Goal: Task Accomplishment & Management: Manage account settings

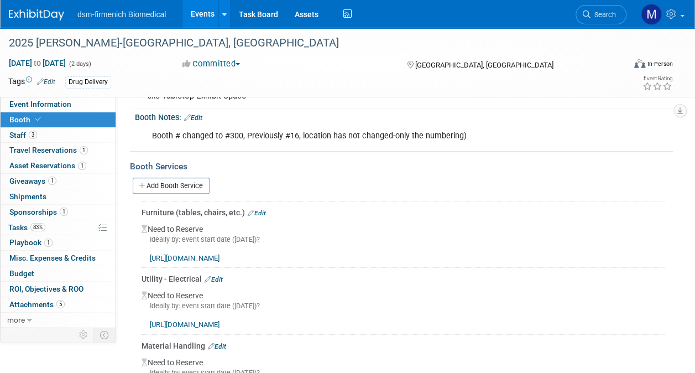
scroll to position [174, 0]
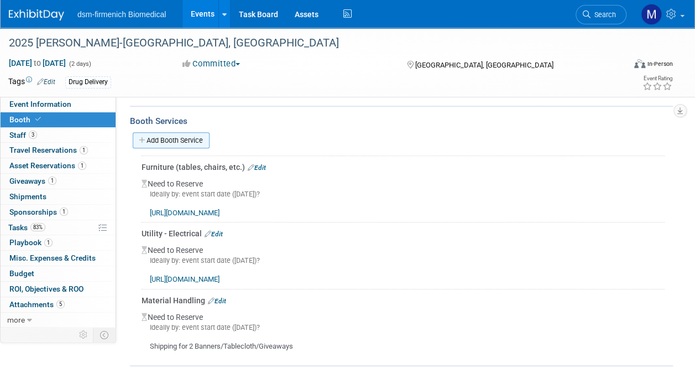
click at [192, 138] on link "Add Booth Service" at bounding box center [171, 140] width 77 height 16
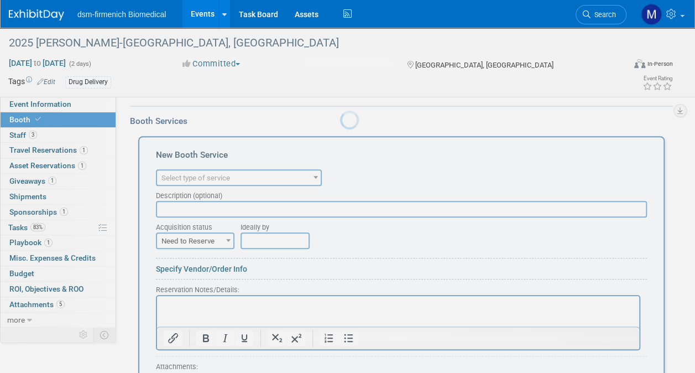
scroll to position [0, 0]
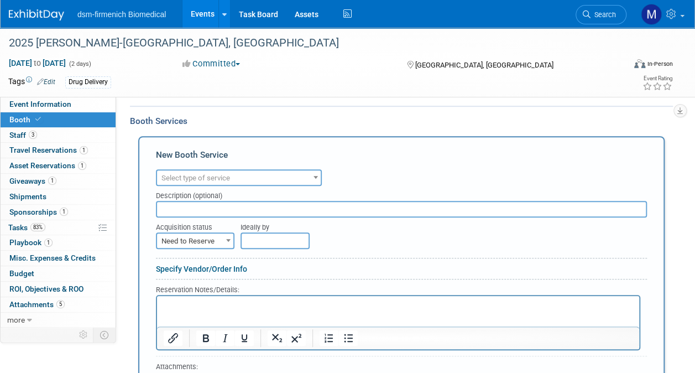
click at [236, 179] on span "Select type of service" at bounding box center [239, 177] width 164 height 15
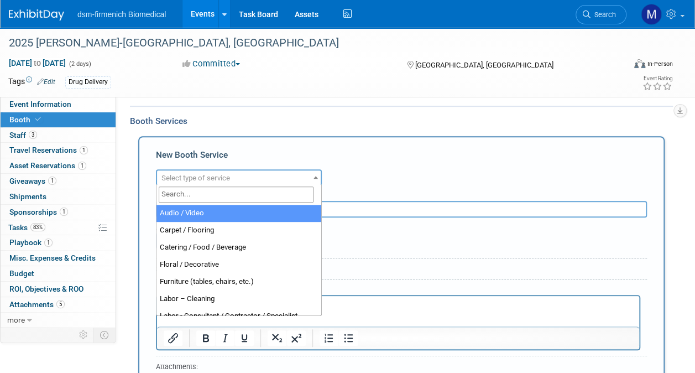
scroll to position [230, 0]
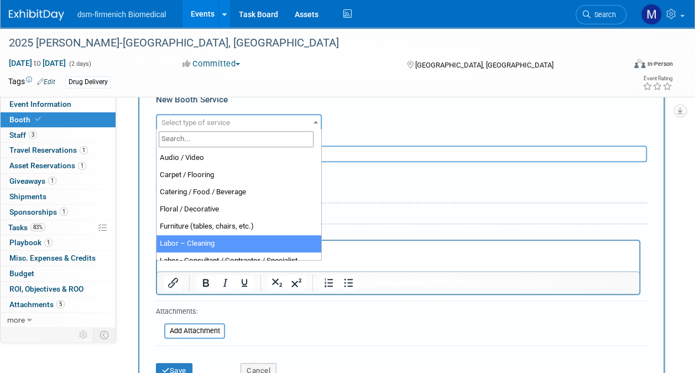
select select "14"
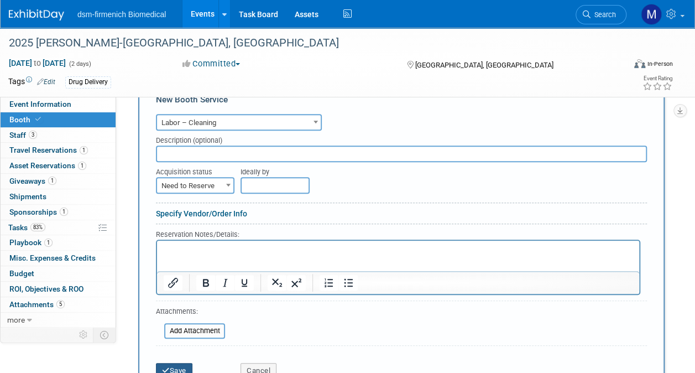
click at [172, 369] on button "Save" at bounding box center [174, 370] width 37 height 15
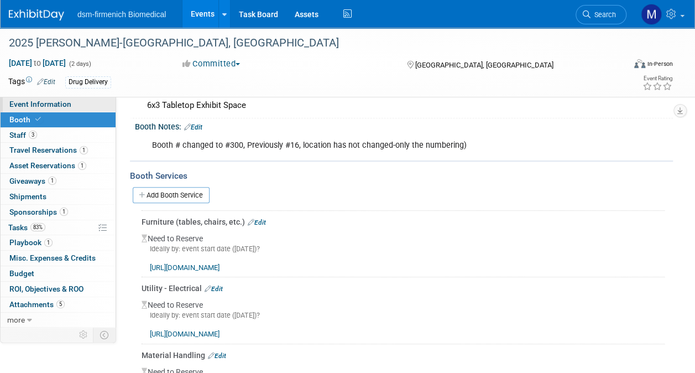
scroll to position [0, 0]
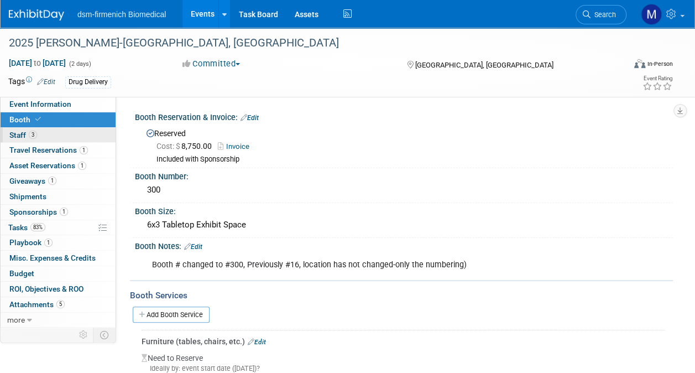
click at [14, 135] on span "Staff 3" at bounding box center [23, 135] width 28 height 9
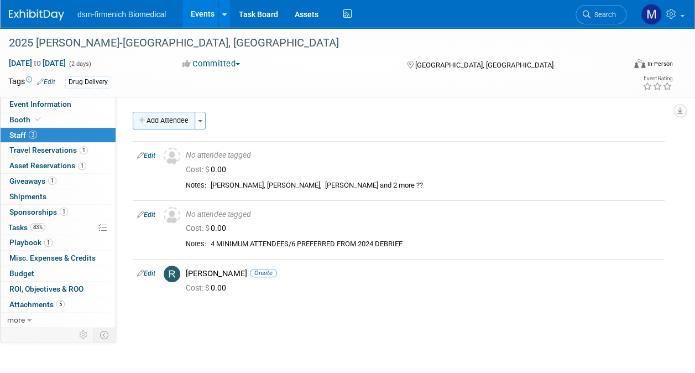
click at [168, 125] on button "Add Attendee" at bounding box center [164, 121] width 62 height 18
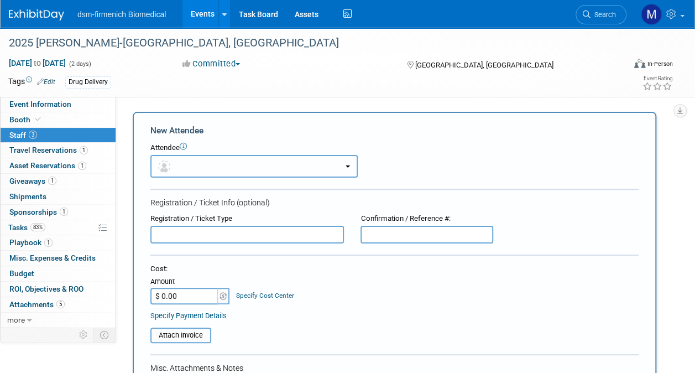
click at [187, 170] on button "button" at bounding box center [253, 166] width 207 height 23
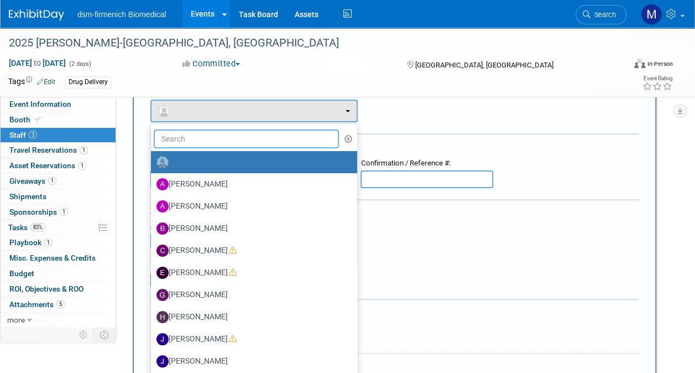
click at [209, 142] on input "text" at bounding box center [246, 138] width 185 height 19
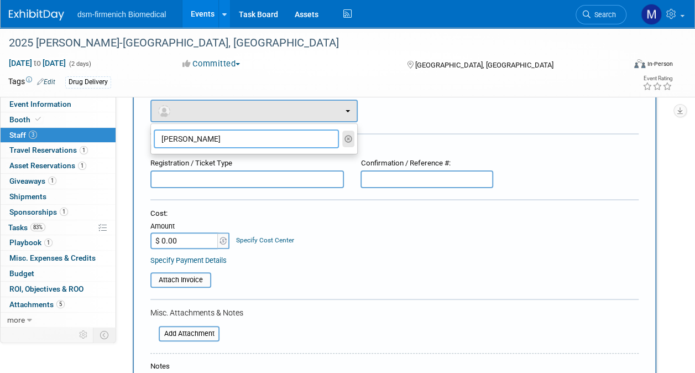
type input "[PERSON_NAME]"
click at [350, 136] on icon "button" at bounding box center [349, 139] width 8 height 8
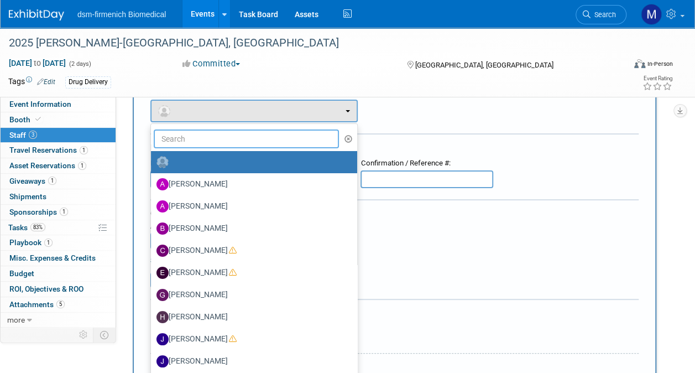
click at [197, 138] on input "text" at bounding box center [246, 138] width 185 height 19
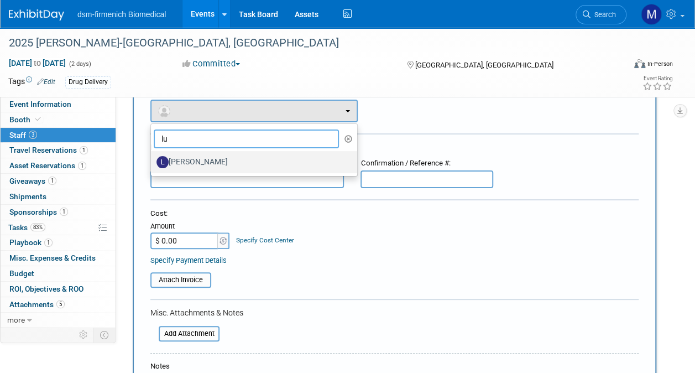
type input "lu"
click at [203, 157] on label "[PERSON_NAME]" at bounding box center [252, 162] width 190 height 18
click at [153, 157] on input "[PERSON_NAME]" at bounding box center [148, 160] width 7 height 7
select select "cea0dbbe-d2fc-4484-9bd6-cead0a00c77d"
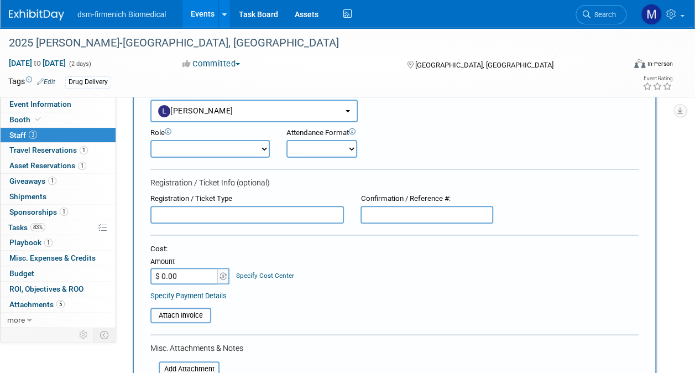
click at [206, 149] on select "Demonstrator Host Marketing Planner Presenter Sales Representative Set-up/Disma…" at bounding box center [209, 149] width 119 height 18
select select "8"
click at [150, 140] on select "Demonstrator Host Marketing Planner Presenter Sales Representative Set-up/Disma…" at bounding box center [209, 149] width 119 height 18
click at [313, 146] on select "Onsite Remote" at bounding box center [321, 149] width 71 height 18
select select "1"
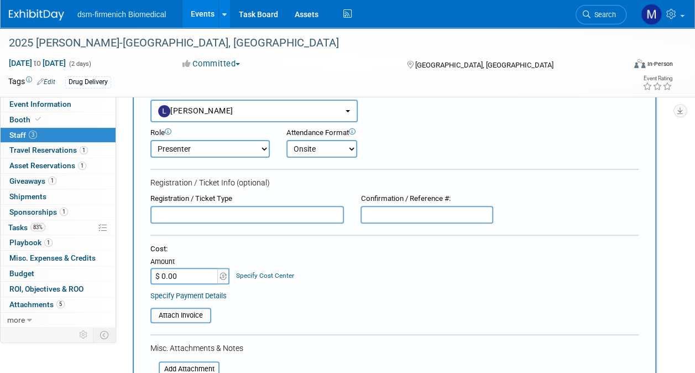
click at [286, 140] on select "Onsite Remote" at bounding box center [321, 149] width 71 height 18
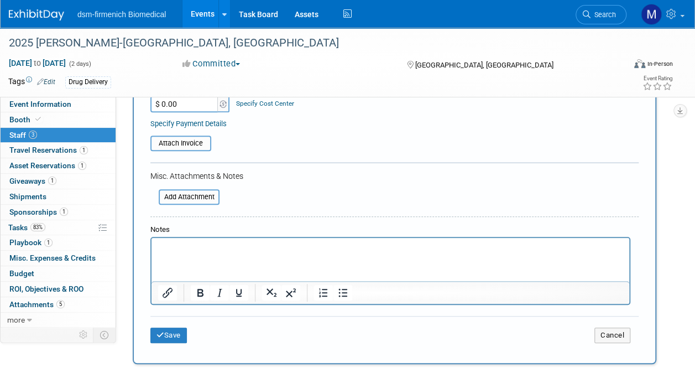
scroll to position [332, 0]
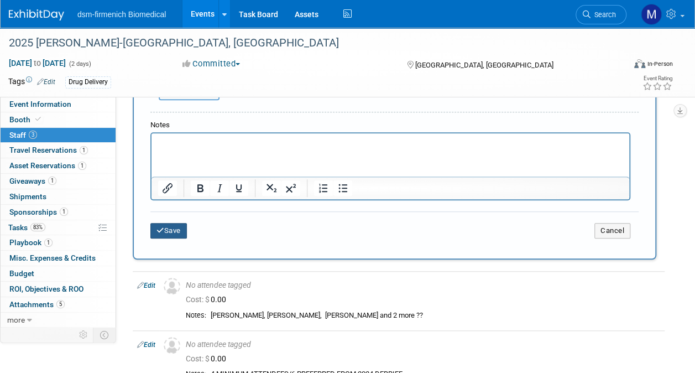
click at [178, 231] on button "Save" at bounding box center [168, 230] width 37 height 15
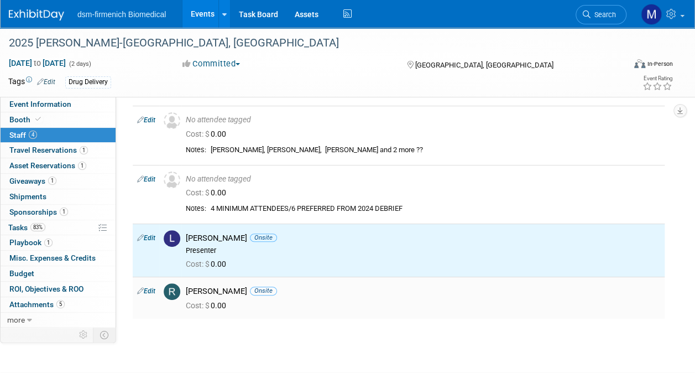
scroll to position [0, 0]
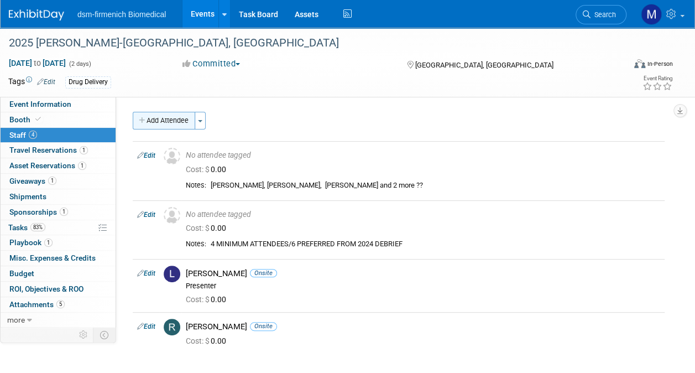
click at [167, 124] on button "Add Attendee" at bounding box center [164, 121] width 62 height 18
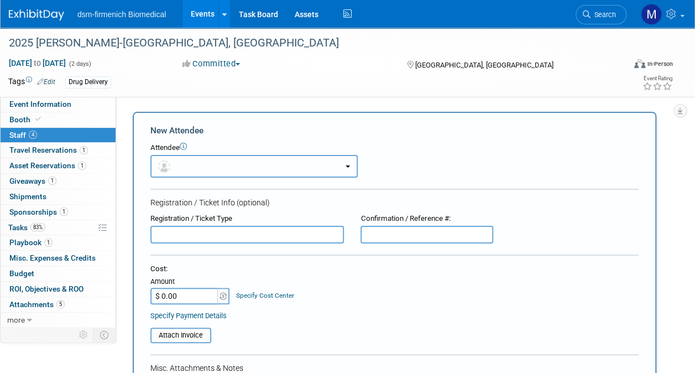
click at [201, 157] on button "button" at bounding box center [253, 166] width 207 height 23
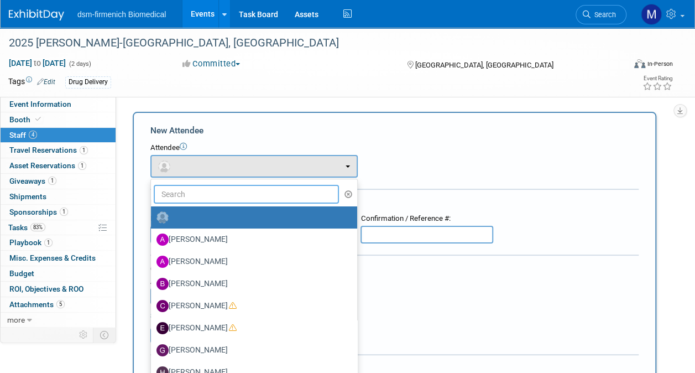
click at [189, 190] on input "text" at bounding box center [246, 194] width 185 height 19
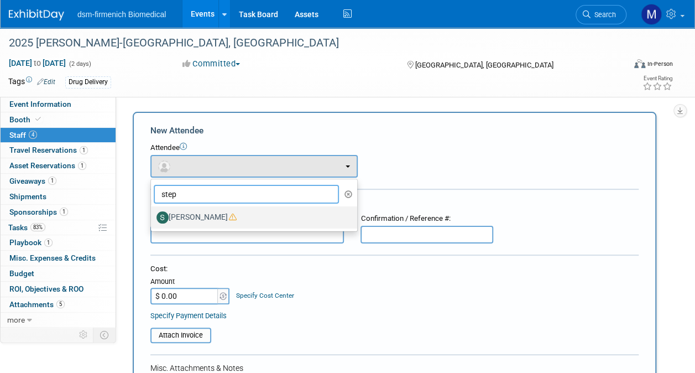
type input "step"
click at [211, 219] on label "[PERSON_NAME]" at bounding box center [252, 217] width 190 height 18
click at [153, 219] on input "[PERSON_NAME]" at bounding box center [148, 215] width 7 height 7
select select "b2a6eef8-6bd0-444a-8958-ce77eb325615"
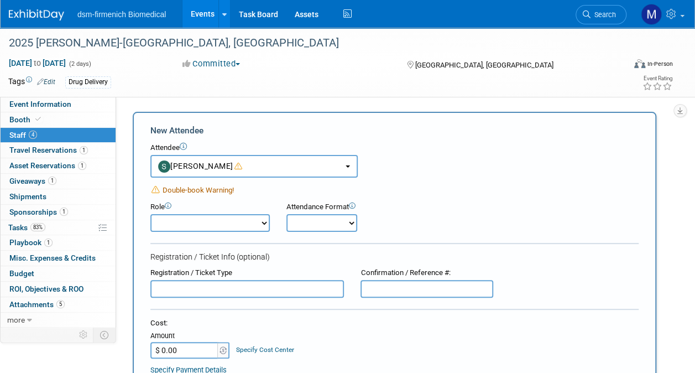
click at [233, 225] on select "Demonstrator Host Marketing Planner Presenter Sales Representative Set-up/Disma…" at bounding box center [209, 223] width 119 height 18
select select "4"
click at [150, 214] on select "Demonstrator Host Marketing Planner Presenter Sales Representative Set-up/Disma…" at bounding box center [209, 223] width 119 height 18
click at [319, 227] on select "Onsite Remote" at bounding box center [321, 223] width 71 height 18
select select "1"
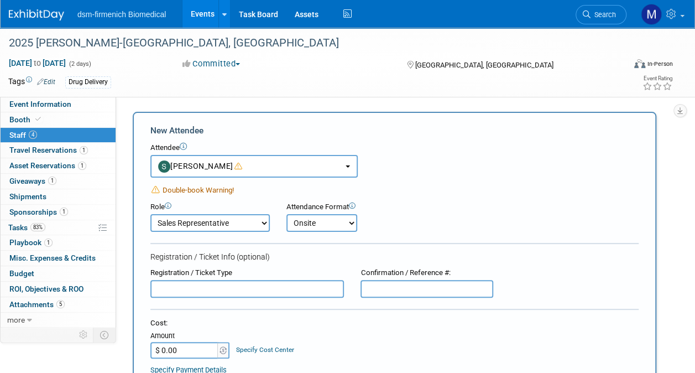
click at [286, 214] on select "Onsite Remote" at bounding box center [321, 223] width 71 height 18
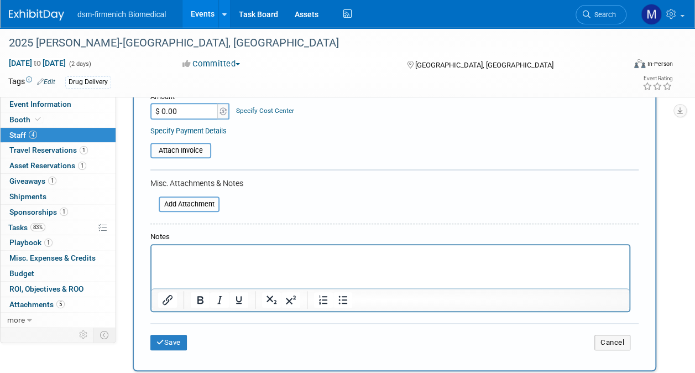
scroll to position [277, 0]
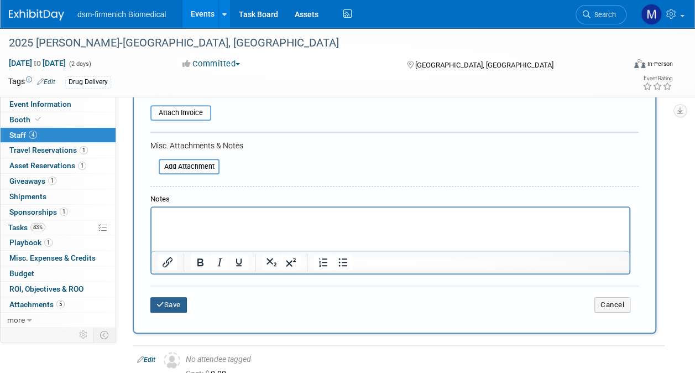
click at [176, 305] on button "Save" at bounding box center [168, 304] width 37 height 15
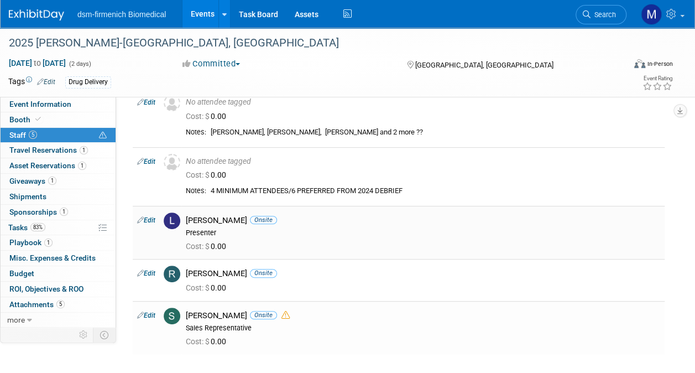
scroll to position [0, 0]
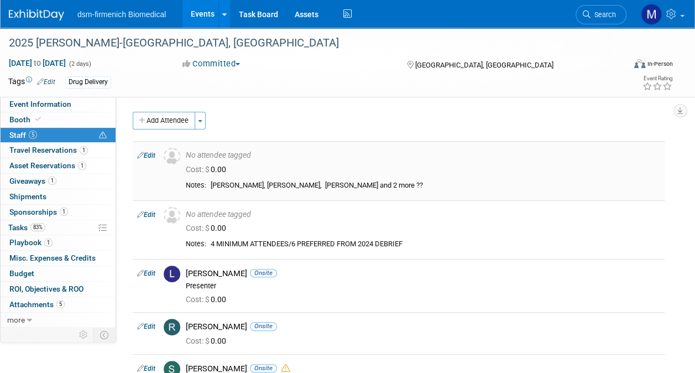
click at [153, 155] on link "Edit" at bounding box center [146, 156] width 18 height 8
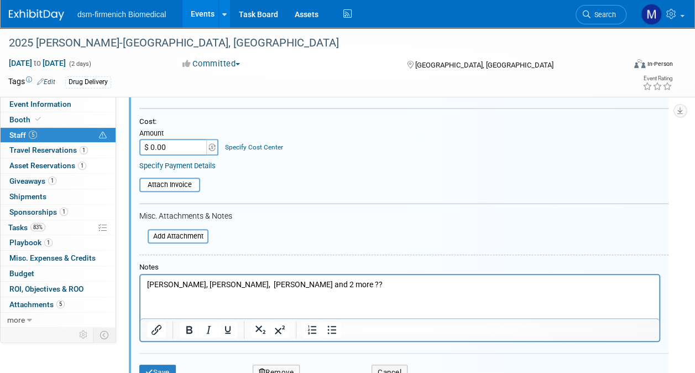
scroll to position [181, 0]
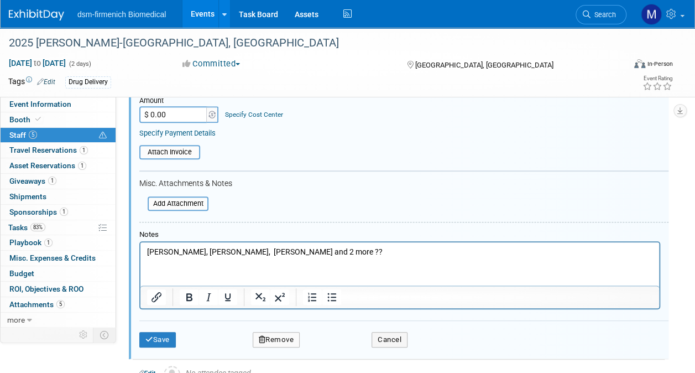
drag, startPoint x: 359, startPoint y: 254, endPoint x: 184, endPoint y: 256, distance: 175.9
click at [184, 256] on p "[PERSON_NAME], [PERSON_NAME], [PERSON_NAME] and 2 more ??" at bounding box center [400, 252] width 506 height 11
click at [151, 341] on icon "submit" at bounding box center [149, 339] width 8 height 7
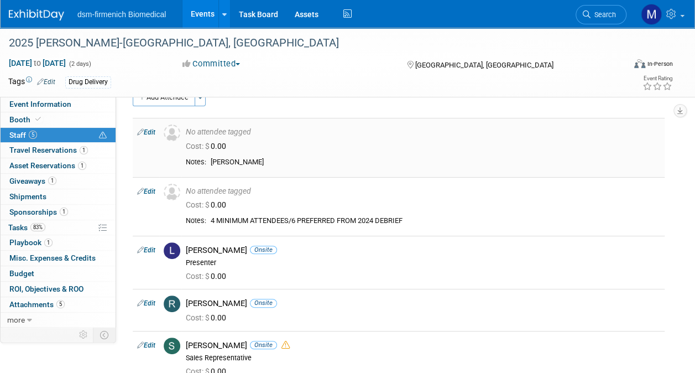
scroll to position [0, 0]
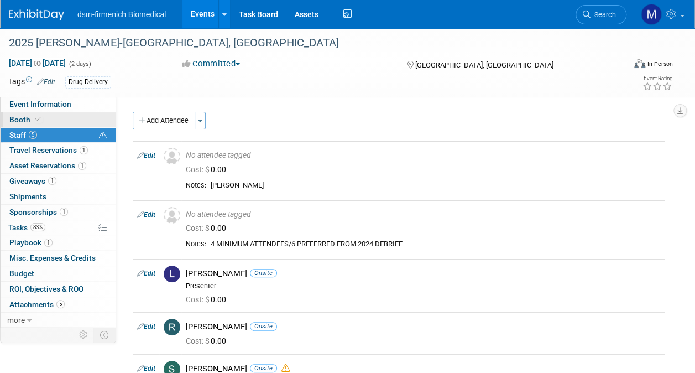
click at [35, 118] on icon at bounding box center [38, 119] width 6 height 6
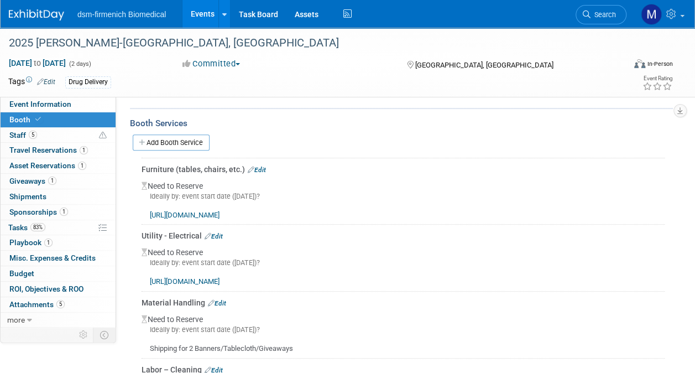
scroll to position [221, 0]
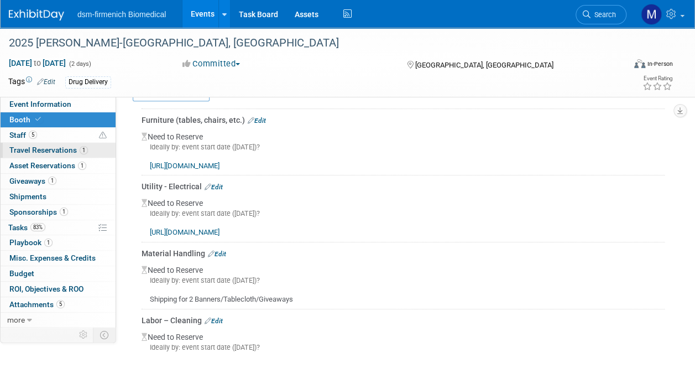
click at [23, 147] on span "Travel Reservations 1" at bounding box center [48, 149] width 79 height 9
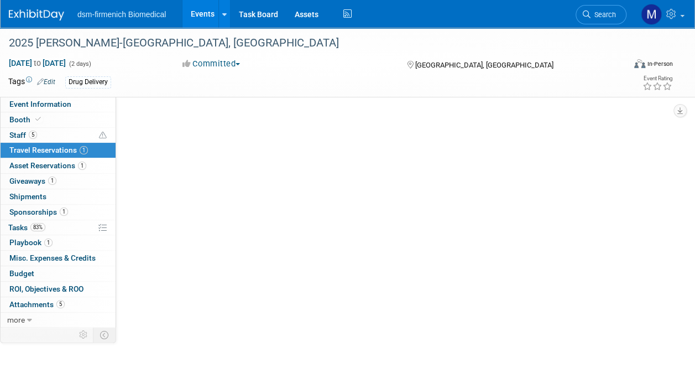
scroll to position [0, 0]
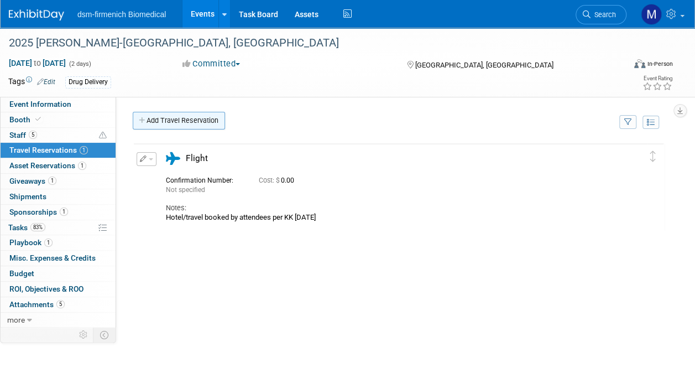
click at [165, 121] on link "Add Travel Reservation" at bounding box center [179, 121] width 92 height 18
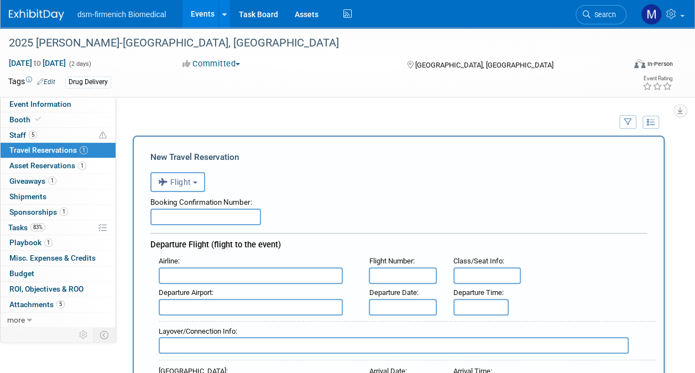
click at [201, 179] on button "Flight" at bounding box center [177, 182] width 55 height 20
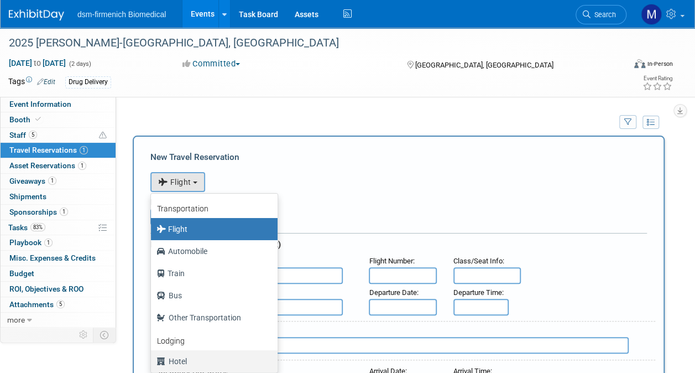
click at [179, 360] on label "Hotel" at bounding box center [212, 361] width 110 height 18
click at [153, 360] on input "Hotel" at bounding box center [148, 359] width 7 height 7
select select "6"
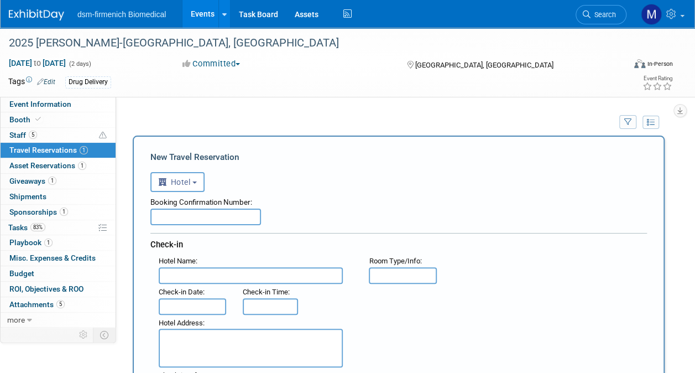
click at [184, 274] on input "text" at bounding box center [251, 275] width 184 height 17
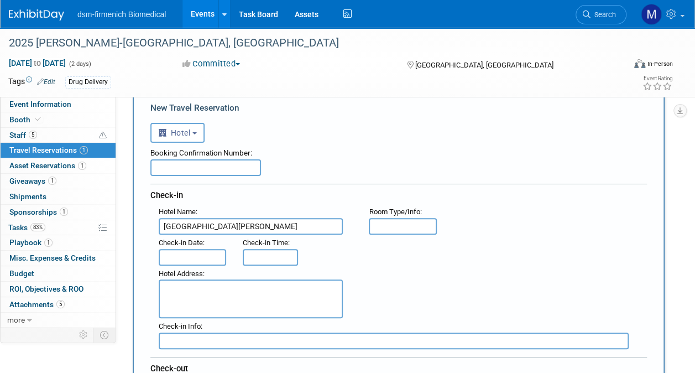
scroll to position [111, 0]
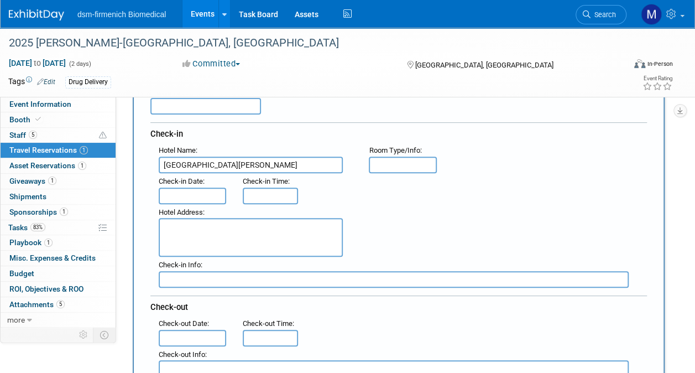
type input "[GEOGRAPHIC_DATA][PERSON_NAME]"
click at [204, 239] on textarea at bounding box center [251, 237] width 184 height 39
paste textarea "Location: [GEOGRAPHIC_DATA][PERSON_NAME] [STREET_ADDRESS], ​​​​​​​[GEOGRAPHIC_D…"
drag, startPoint x: 277, startPoint y: 228, endPoint x: 153, endPoint y: 212, distance: 125.4
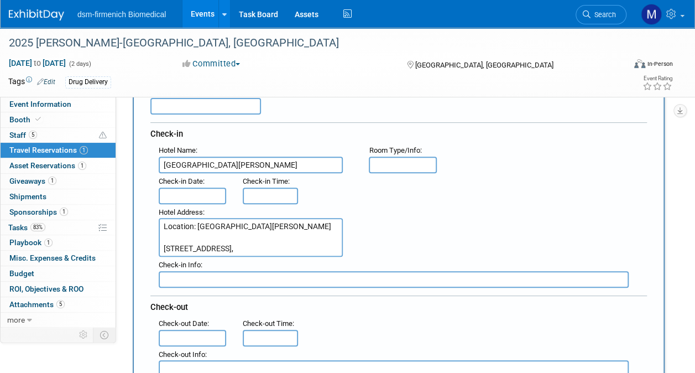
click at [153, 212] on div "Hotel Address : Location: [GEOGRAPHIC_DATA][PERSON_NAME] [STREET_ADDRESS], ​​​​…" at bounding box center [255, 230] width 210 height 53
click at [210, 237] on textarea "[STREET_ADDRESS], ​​​​​​​[GEOGRAPHIC_DATA], [US_STATE], [GEOGRAPHIC_DATA], 02116" at bounding box center [251, 237] width 184 height 39
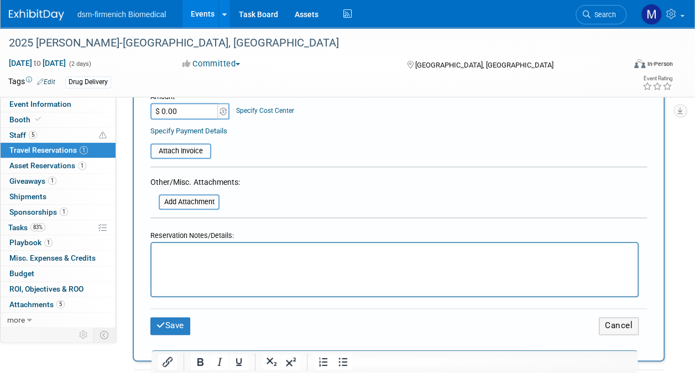
scroll to position [498, 0]
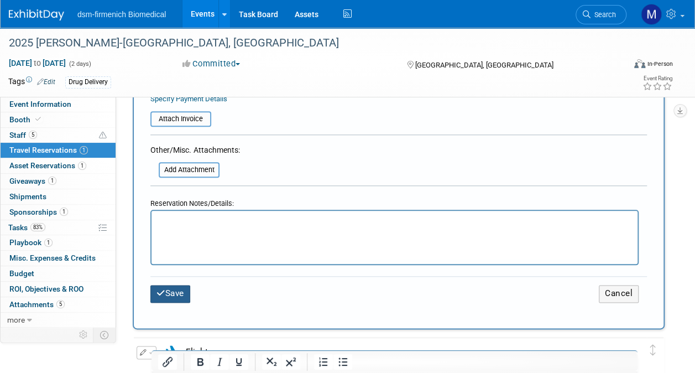
type textarea "[STREET_ADDRESS], ​​​​​​​[GEOGRAPHIC_DATA], [US_STATE][GEOGRAPHIC_DATA]"
click at [167, 288] on button "Save" at bounding box center [170, 293] width 40 height 17
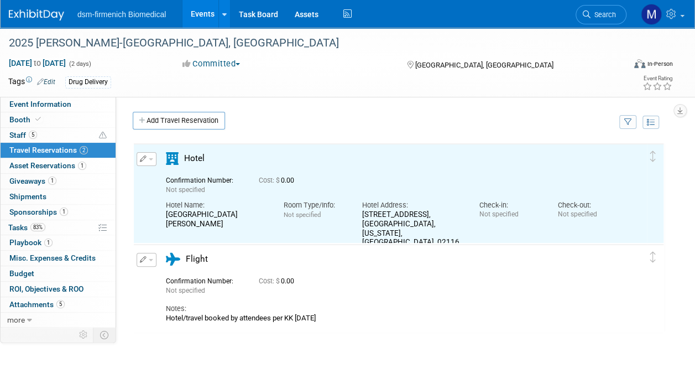
scroll to position [0, 0]
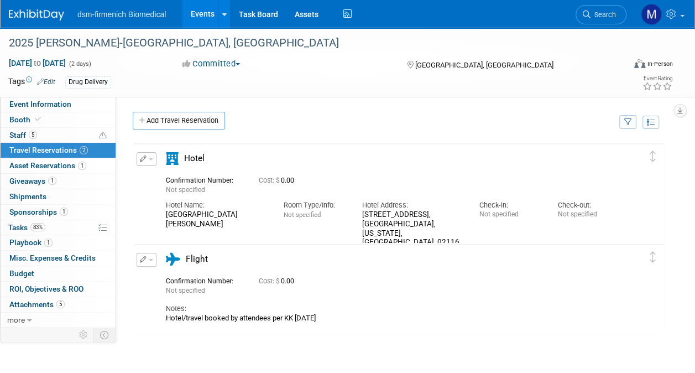
click at [149, 154] on button "button" at bounding box center [147, 159] width 20 height 14
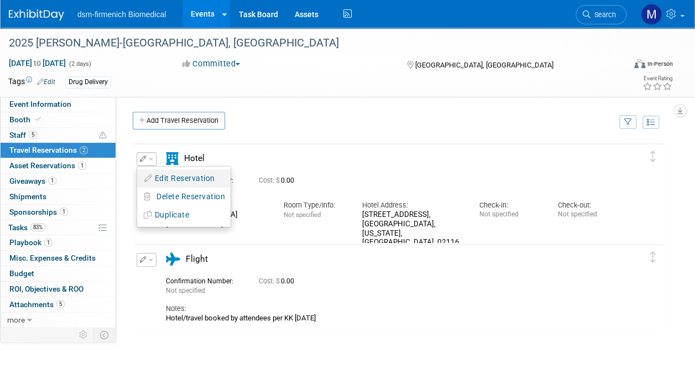
click at [168, 170] on button "Edit Reservation" at bounding box center [183, 178] width 93 height 16
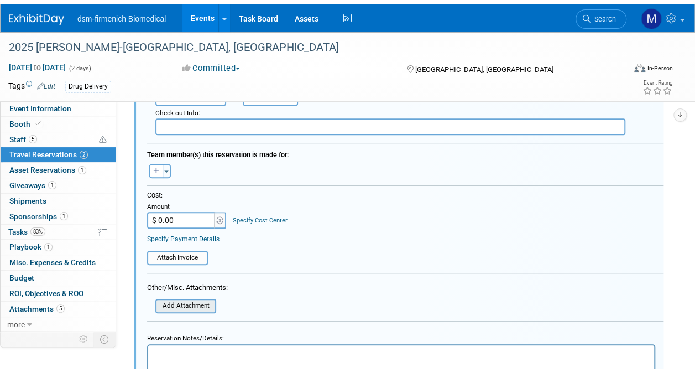
scroll to position [405, 0]
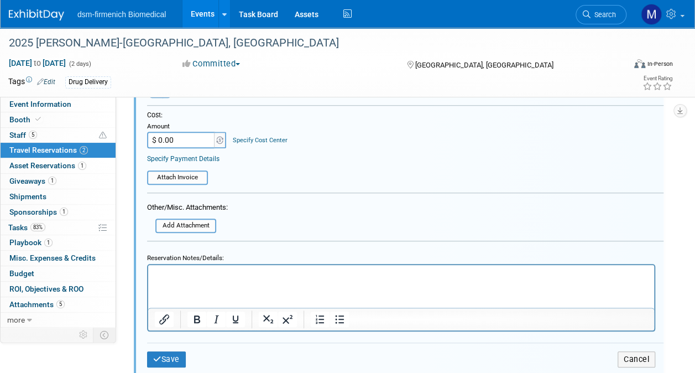
click at [178, 268] on html at bounding box center [401, 272] width 506 height 15
click at [175, 351] on button "Save" at bounding box center [166, 359] width 39 height 16
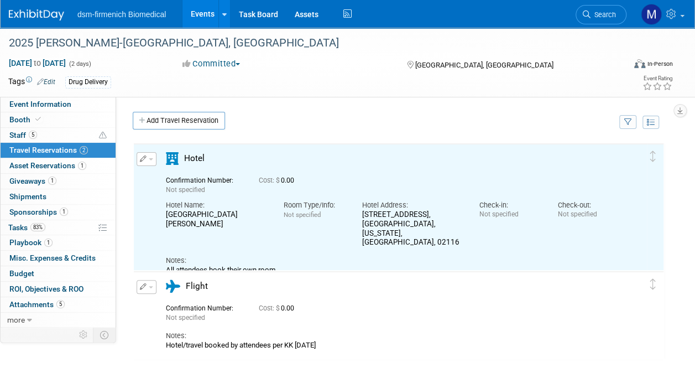
scroll to position [166, 0]
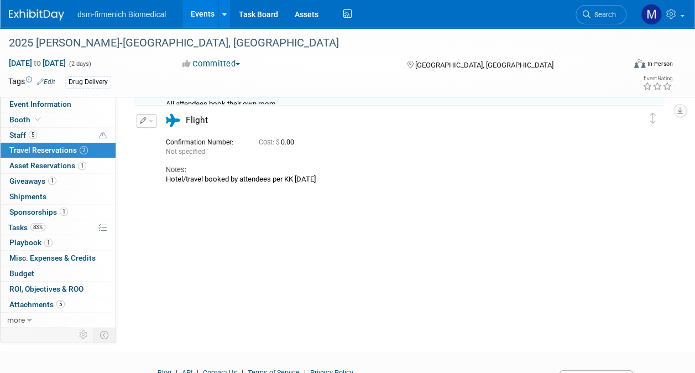
click at [147, 121] on button "button" at bounding box center [147, 121] width 20 height 14
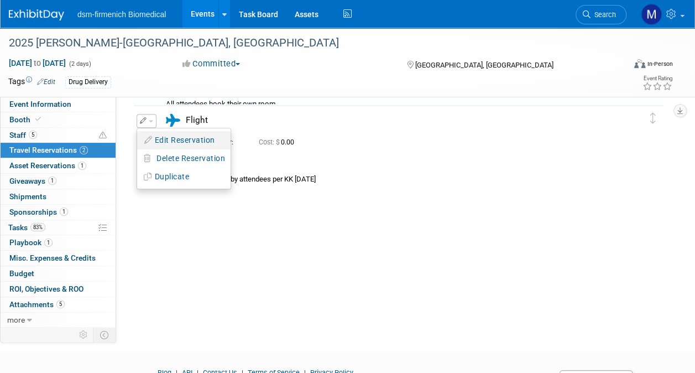
click at [161, 132] on button "Edit Reservation" at bounding box center [183, 140] width 93 height 16
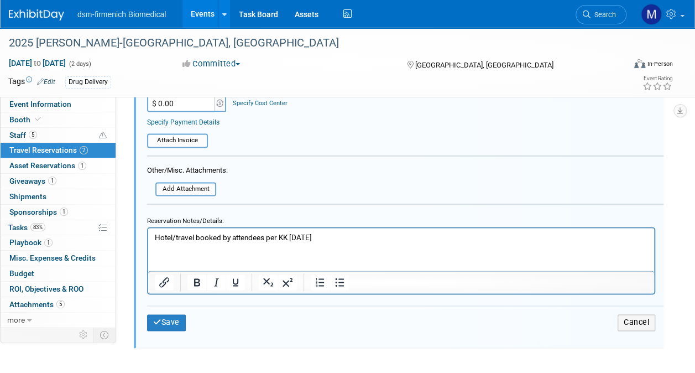
scroll to position [792, 0]
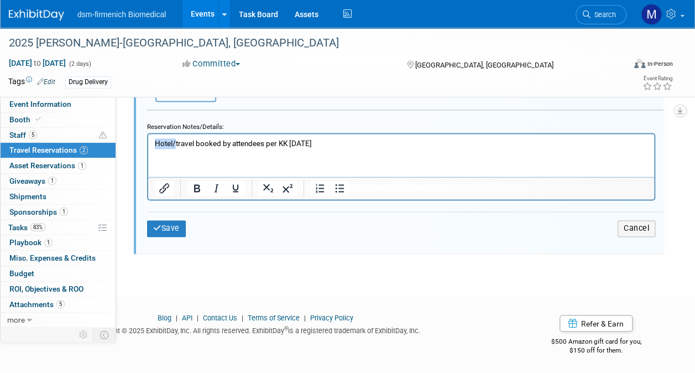
drag, startPoint x: 174, startPoint y: 141, endPoint x: 138, endPoint y: 142, distance: 36.5
click at [148, 142] on html "Hotel/travel booked by attendees per KK [DATE]" at bounding box center [401, 141] width 506 height 15
click at [170, 227] on button "Save" at bounding box center [166, 228] width 39 height 16
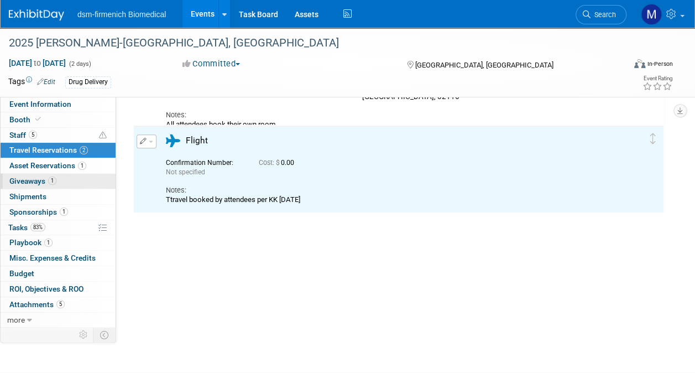
scroll to position [0, 0]
click at [32, 170] on link "1 Asset Reservations 1" at bounding box center [58, 165] width 115 height 15
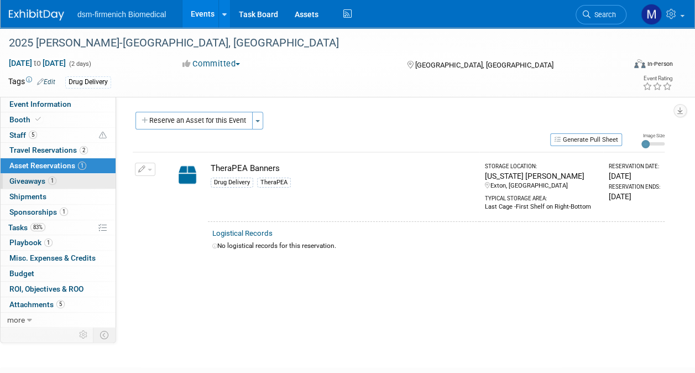
click at [20, 180] on span "Giveaways 1" at bounding box center [32, 180] width 47 height 9
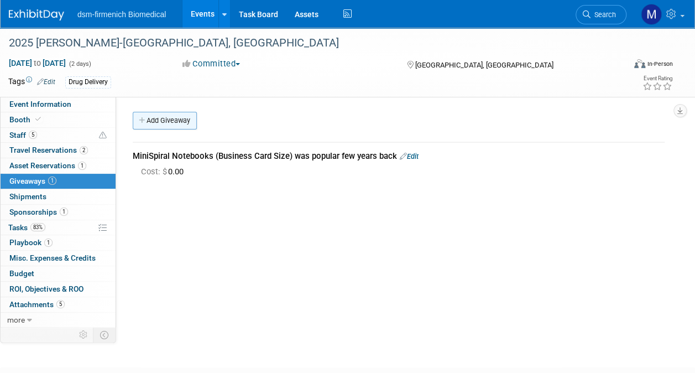
click at [178, 123] on link "Add Giveaway" at bounding box center [165, 121] width 64 height 18
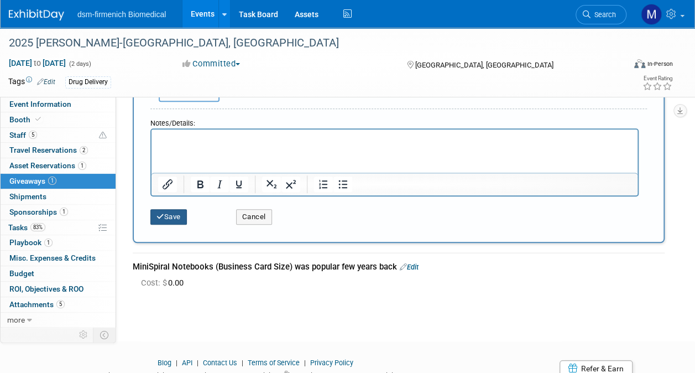
scroll to position [277, 0]
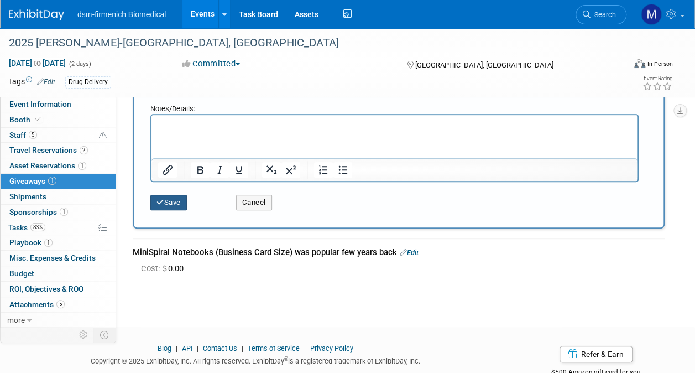
type input "Pens?"
click at [176, 195] on button "Save" at bounding box center [168, 202] width 37 height 15
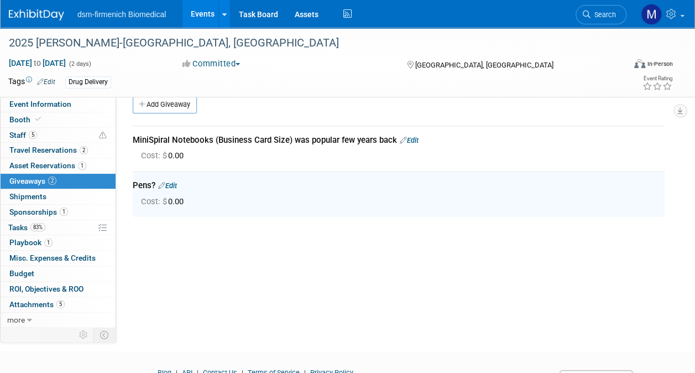
scroll to position [0, 0]
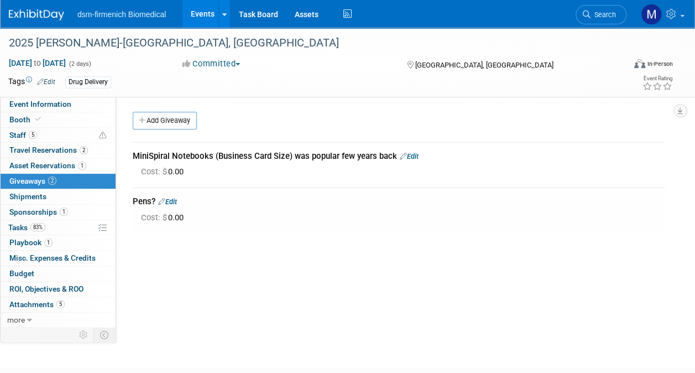
click at [176, 200] on link "Edit" at bounding box center [167, 201] width 19 height 8
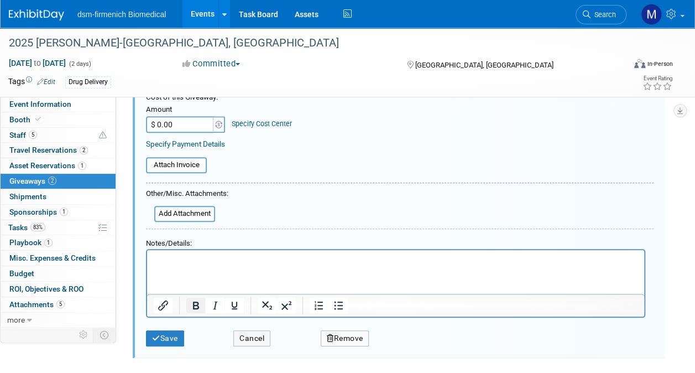
scroll to position [228, 0]
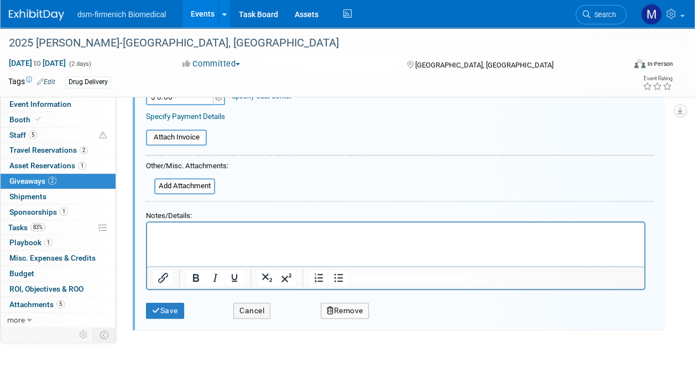
click at [169, 228] on p "Rich Text Area. Press ALT-0 for help." at bounding box center [396, 233] width 484 height 12
click at [170, 313] on button "Save" at bounding box center [165, 311] width 38 height 16
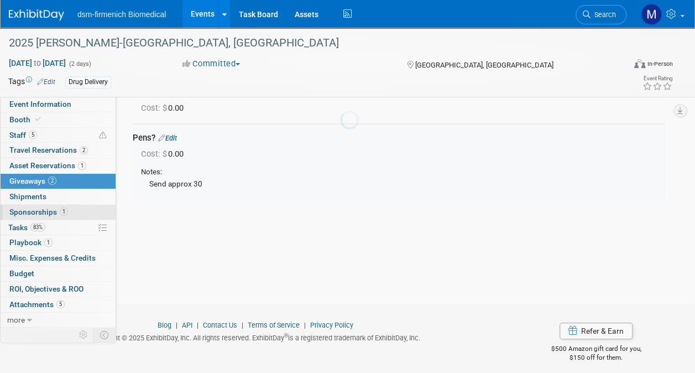
scroll to position [62, 0]
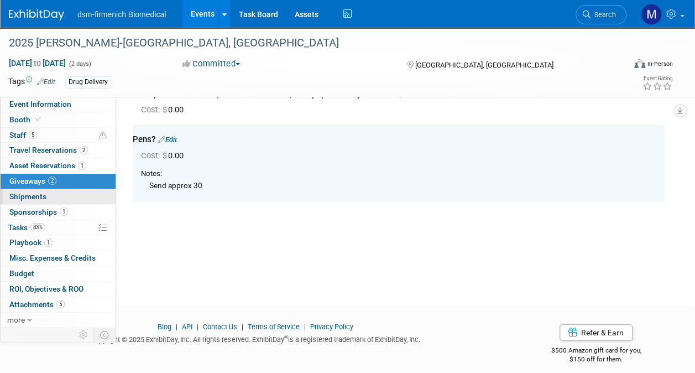
click at [18, 192] on span "Shipments 0" at bounding box center [27, 196] width 37 height 9
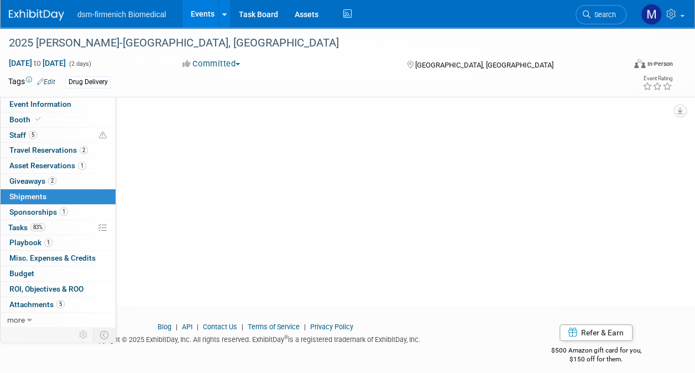
scroll to position [0, 0]
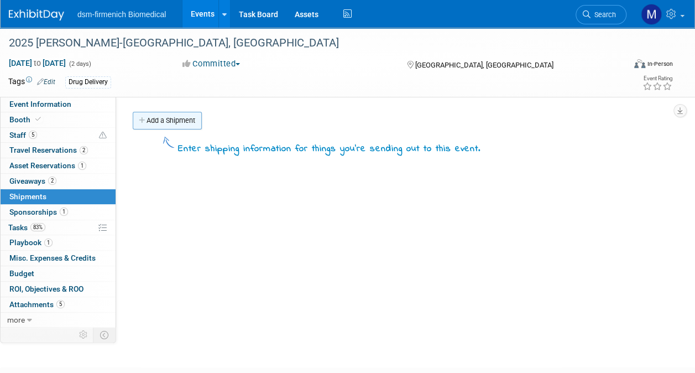
click at [182, 116] on link "Add a Shipment" at bounding box center [167, 121] width 69 height 18
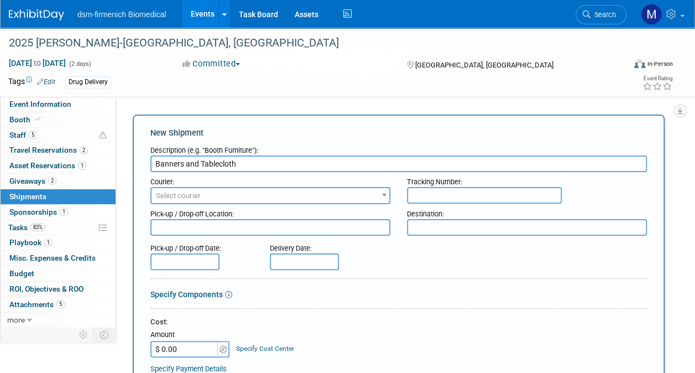
click at [155, 165] on input "Banners and Tablecloth" at bounding box center [398, 163] width 497 height 17
click at [230, 165] on input "Drug Delivery Banners and Tablecloth" at bounding box center [398, 163] width 497 height 17
click at [299, 164] on input "Drug Delivery Banners (2) and Tablecloth" at bounding box center [398, 163] width 497 height 17
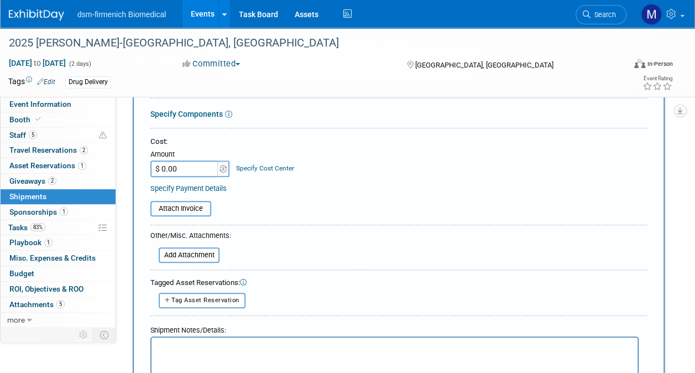
scroll to position [221, 0]
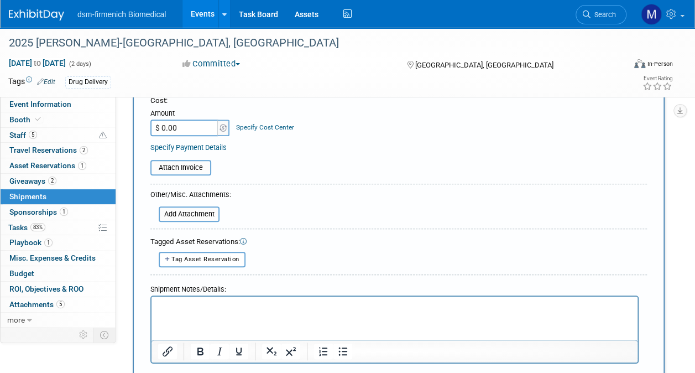
type input "Drug Delivery Banners (2) and Tablecloth(1)"
click at [170, 347] on icon "Insert/edit link" at bounding box center [167, 351] width 13 height 13
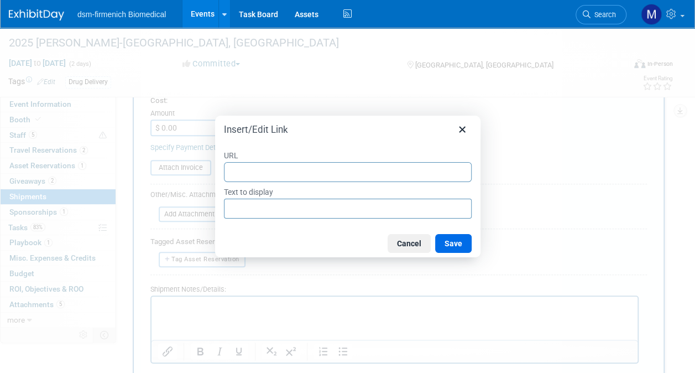
type input "[URL][DOMAIN_NAME]"
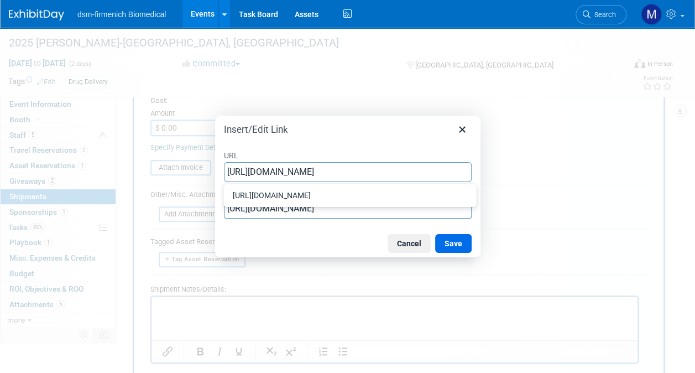
scroll to position [0, 150]
click at [455, 243] on button "Save" at bounding box center [453, 243] width 37 height 19
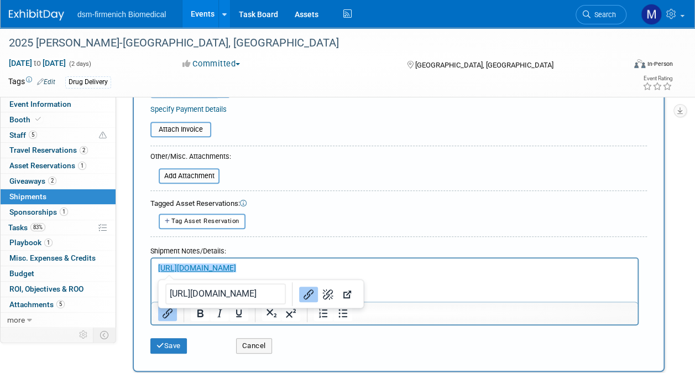
scroll to position [277, 0]
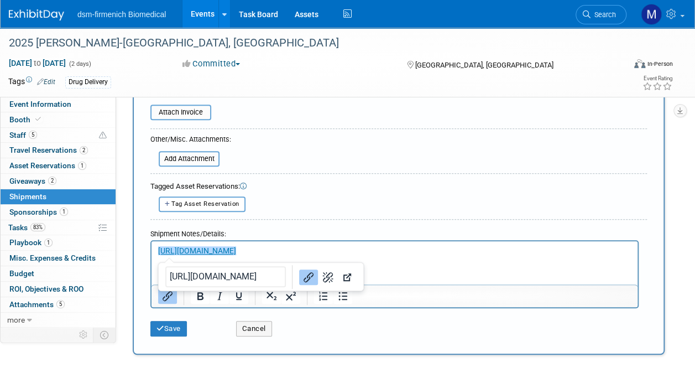
click at [519, 254] on p "﻿[URL][DOMAIN_NAME]" at bounding box center [394, 250] width 473 height 11
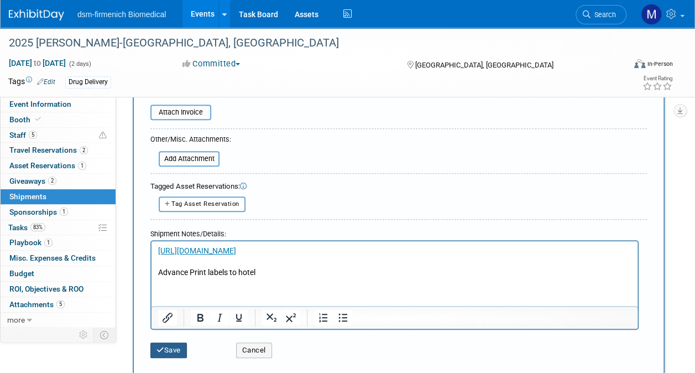
click at [177, 346] on button "Save" at bounding box center [168, 349] width 37 height 15
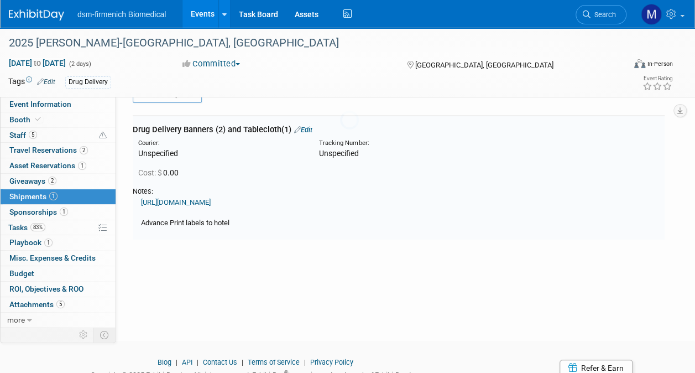
scroll to position [24, 0]
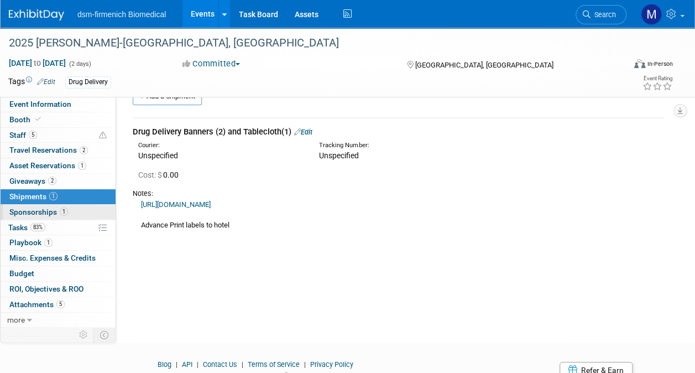
click at [32, 213] on span "Sponsorships 1" at bounding box center [38, 211] width 59 height 9
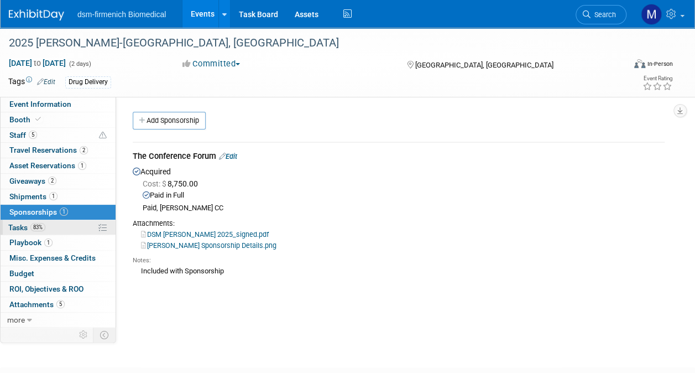
click at [20, 223] on span "Tasks 83%" at bounding box center [26, 227] width 37 height 9
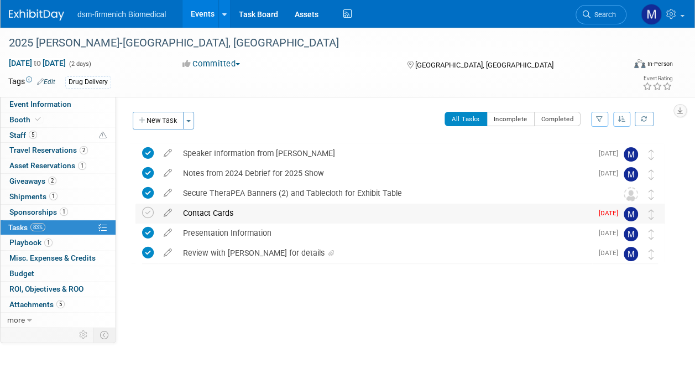
click at [204, 213] on div "Contact Cards" at bounding box center [385, 213] width 415 height 19
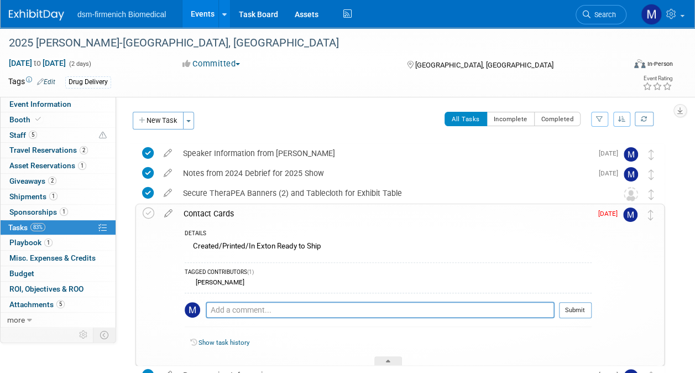
click at [614, 211] on span "[DATE]" at bounding box center [610, 214] width 25 height 8
click at [168, 209] on icon at bounding box center [168, 211] width 19 height 14
select select "7"
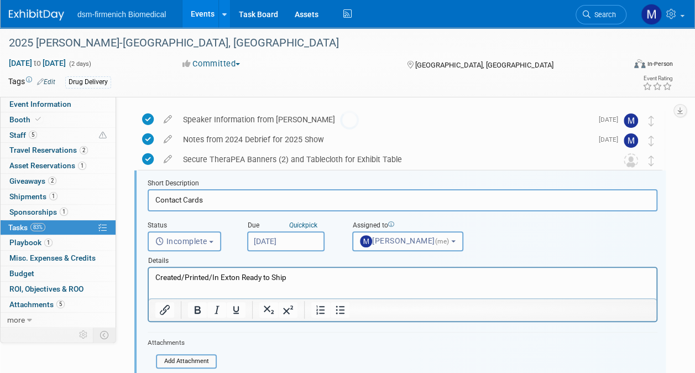
scroll to position [41, 0]
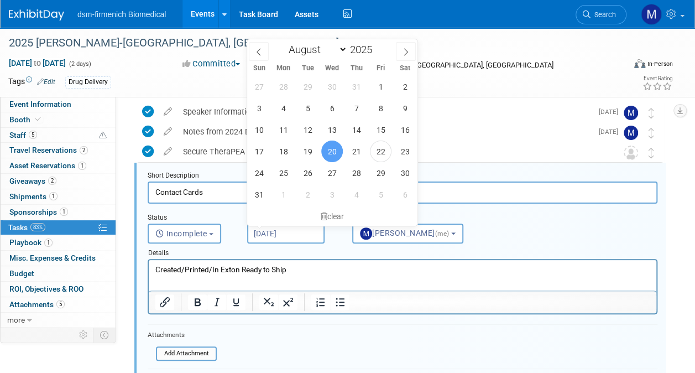
drag, startPoint x: 303, startPoint y: 234, endPoint x: 296, endPoint y: 234, distance: 7.2
click at [296, 234] on input "[DATE]" at bounding box center [285, 233] width 77 height 20
click at [283, 190] on span "1" at bounding box center [284, 195] width 22 height 22
type input "[DATE]"
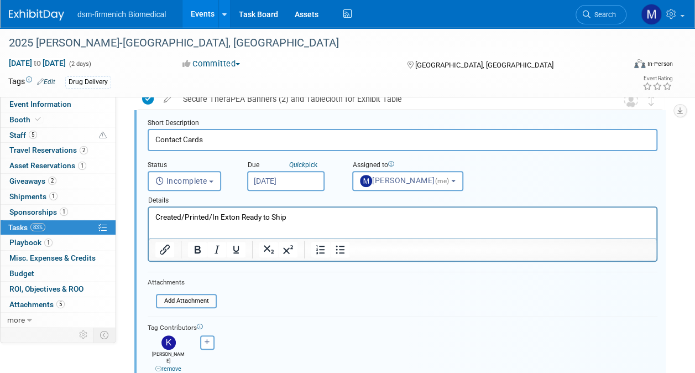
scroll to position [152, 0]
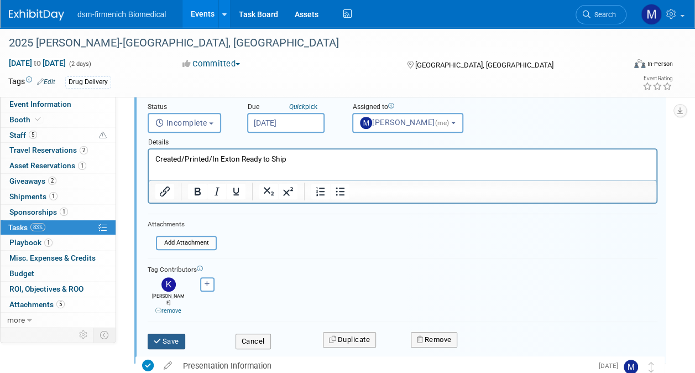
click at [178, 333] on button "Save" at bounding box center [167, 340] width 38 height 15
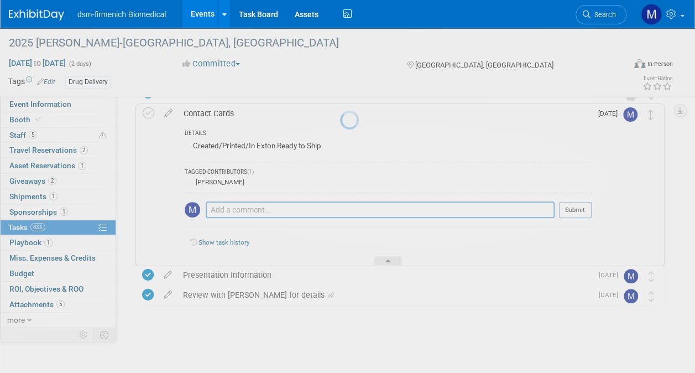
scroll to position [100, 0]
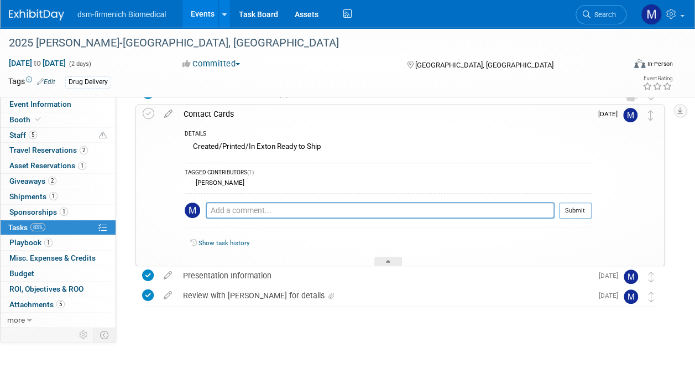
click at [426, 310] on div at bounding box center [397, 317] width 535 height 22
click at [388, 260] on icon at bounding box center [388, 263] width 4 height 7
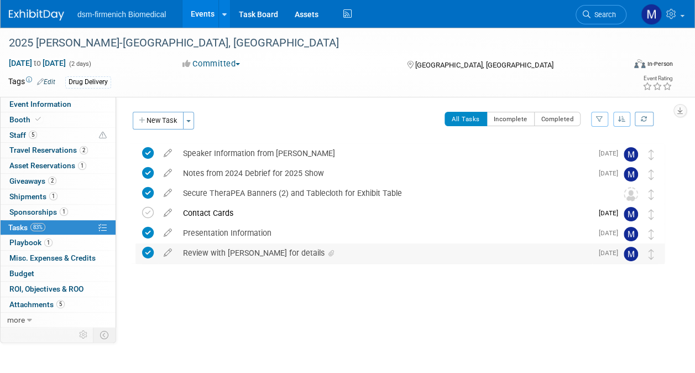
scroll to position [0, 0]
click at [31, 239] on span "Playbook 1" at bounding box center [30, 242] width 43 height 9
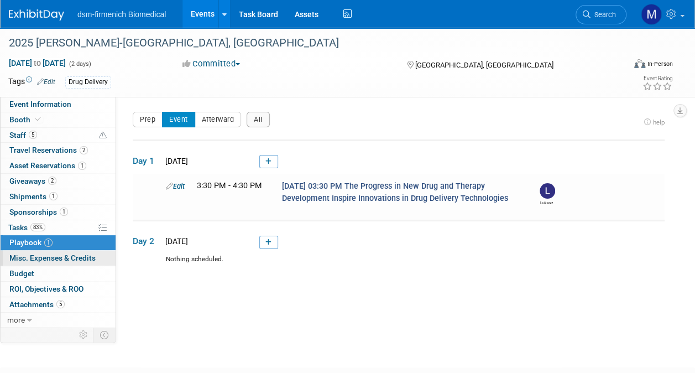
click at [69, 253] on span "Misc. Expenses & Credits 0" at bounding box center [52, 257] width 86 height 9
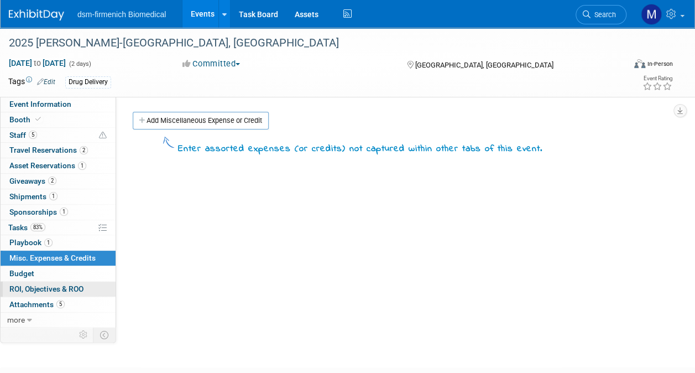
click at [37, 291] on span "ROI, Objectives & ROO 0" at bounding box center [46, 288] width 74 height 9
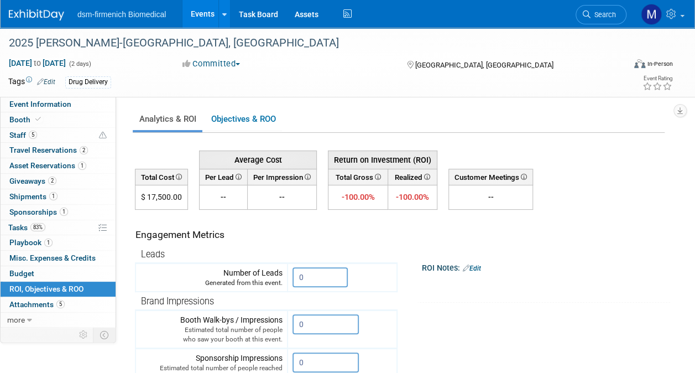
click at [177, 174] on icon at bounding box center [178, 177] width 8 height 6
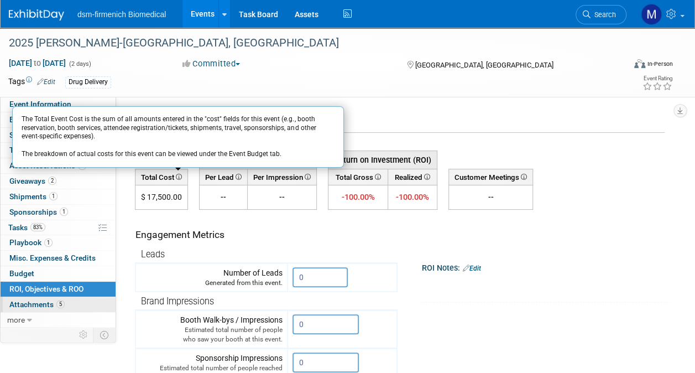
click at [54, 300] on span "Attachments 5" at bounding box center [36, 304] width 55 height 9
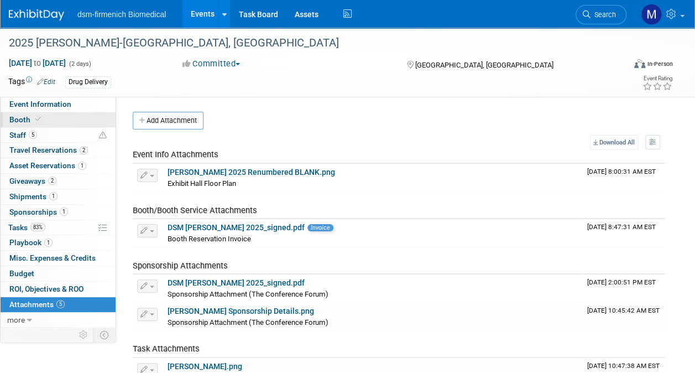
click at [23, 115] on span "Booth" at bounding box center [26, 119] width 34 height 9
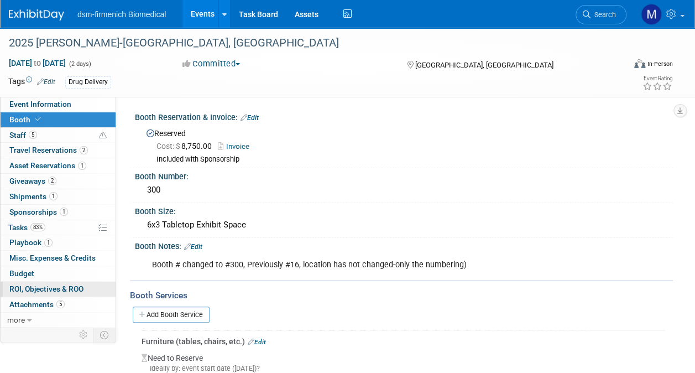
click at [41, 284] on span "ROI, Objectives & ROO 0" at bounding box center [46, 288] width 74 height 9
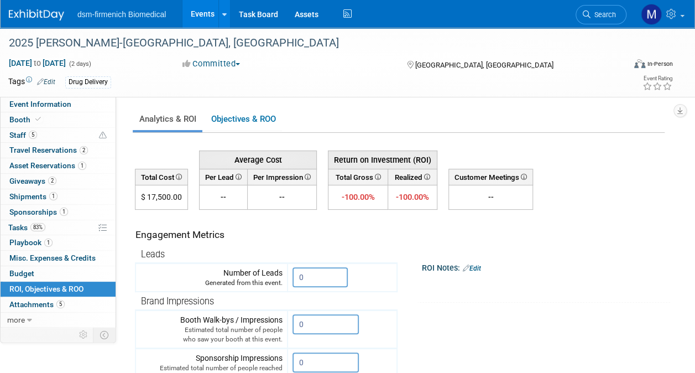
click at [178, 174] on icon at bounding box center [178, 177] width 8 height 6
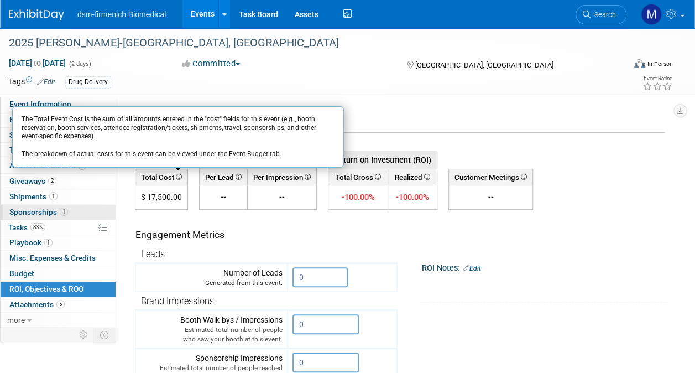
click at [39, 212] on span "Sponsorships 1" at bounding box center [38, 211] width 59 height 9
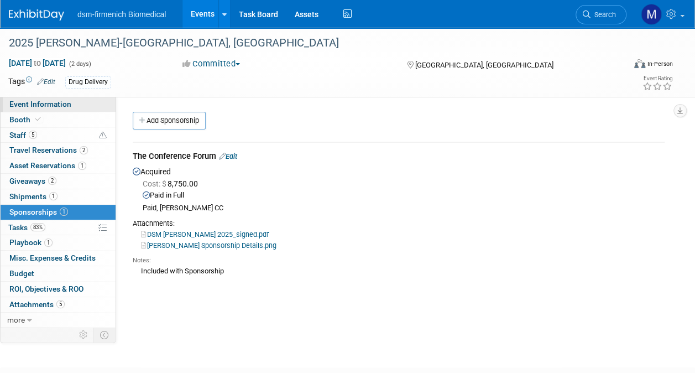
click at [27, 104] on span "Event Information" at bounding box center [40, 104] width 62 height 9
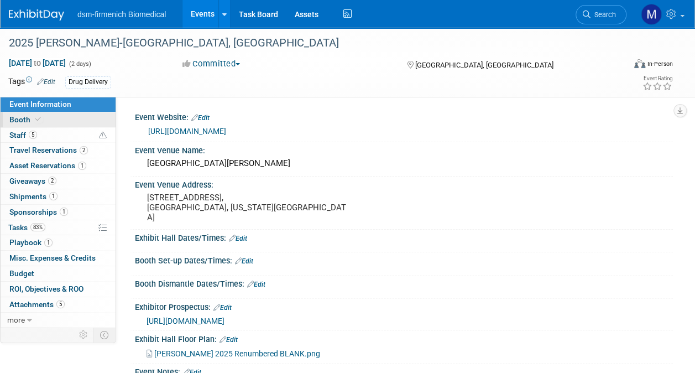
click at [28, 116] on span "Booth" at bounding box center [26, 119] width 34 height 9
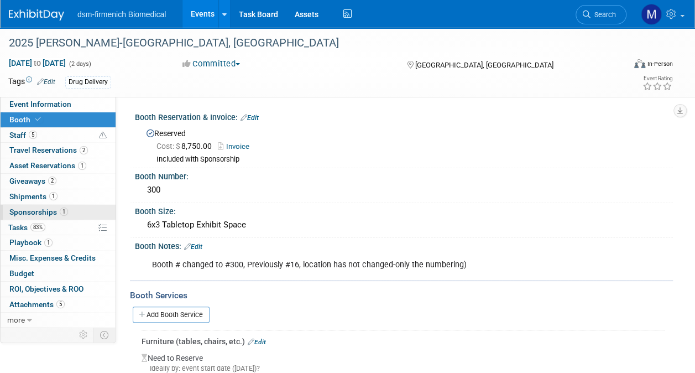
click at [34, 206] on link "1 Sponsorships 1" at bounding box center [58, 212] width 115 height 15
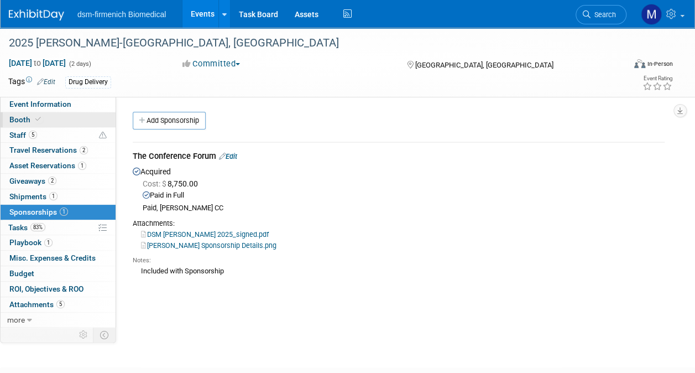
click at [19, 116] on span "Booth" at bounding box center [26, 119] width 34 height 9
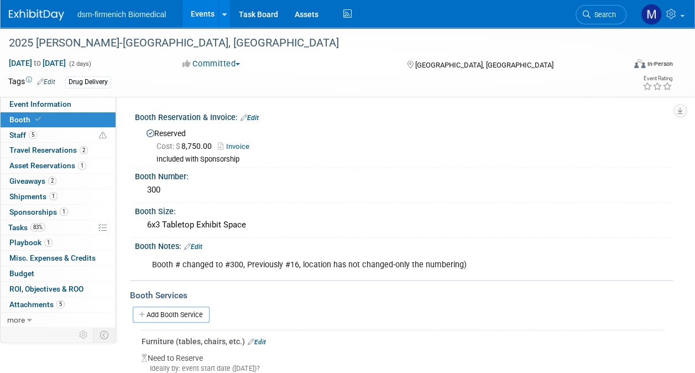
click at [254, 116] on link "Edit" at bounding box center [250, 118] width 18 height 8
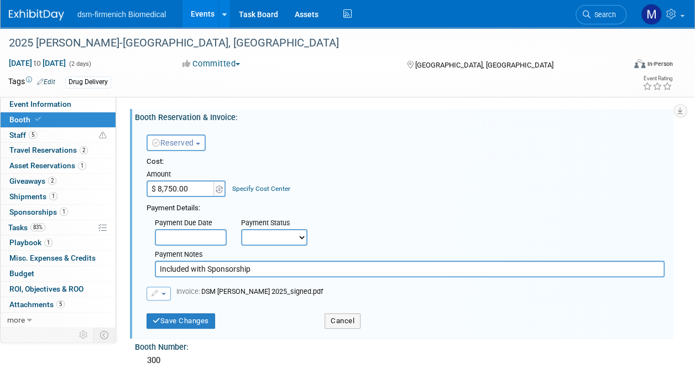
click at [161, 293] on span "button" at bounding box center [163, 294] width 4 height 2
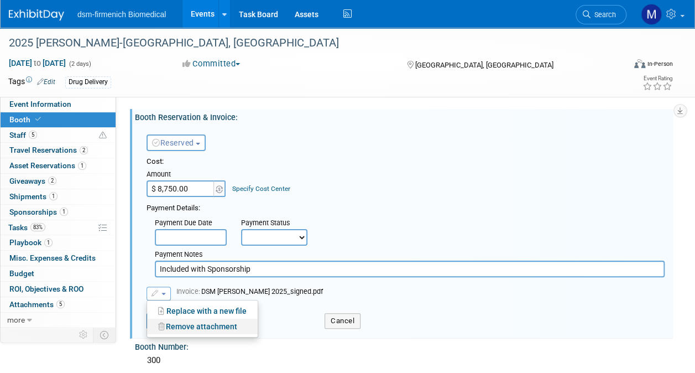
click at [176, 327] on link "Remove attachment" at bounding box center [202, 326] width 111 height 15
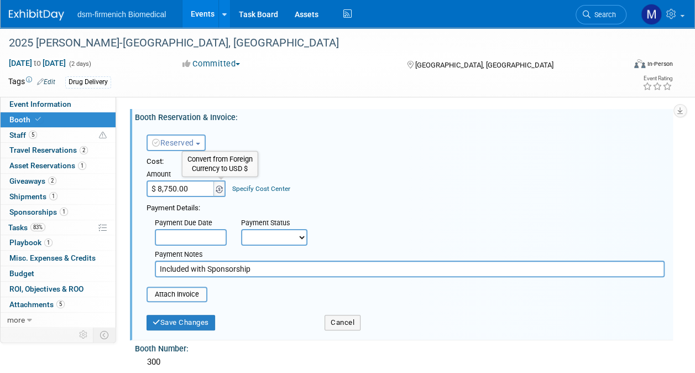
click at [219, 187] on img at bounding box center [219, 189] width 7 height 8
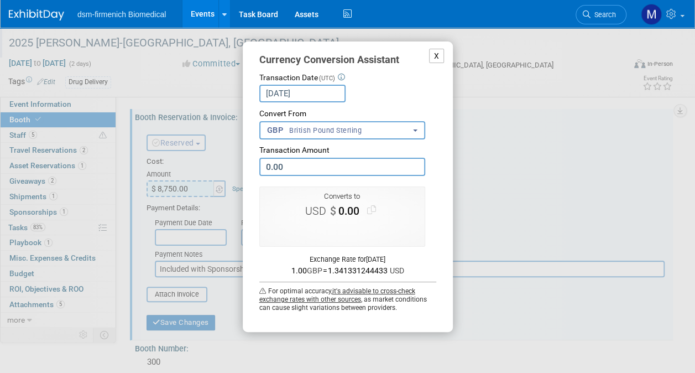
drag, startPoint x: 432, startPoint y: 49, endPoint x: 432, endPoint y: 56, distance: 7.8
click at [432, 56] on button "X" at bounding box center [436, 56] width 15 height 15
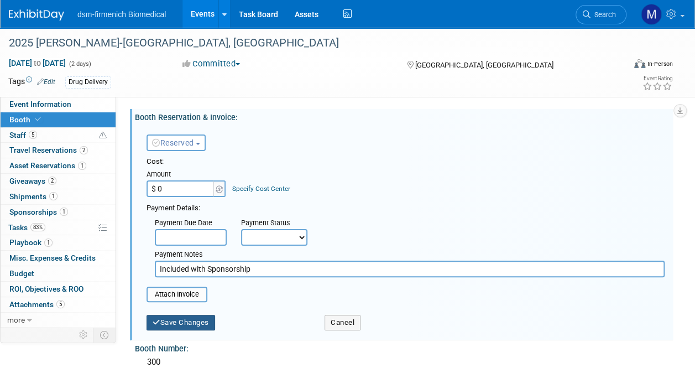
type input "$ 0.00"
click at [177, 321] on button "Save Changes" at bounding box center [181, 322] width 69 height 15
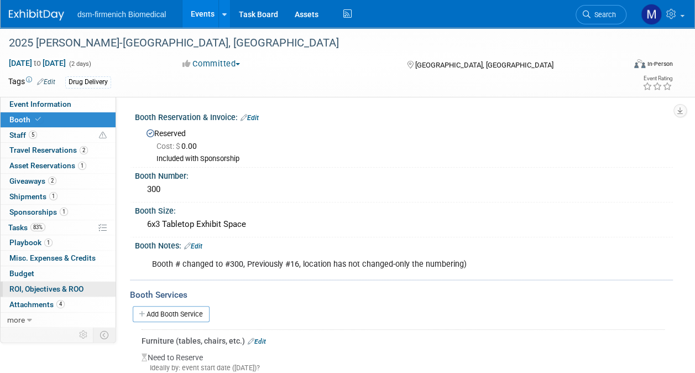
click at [39, 289] on span "ROI, Objectives & ROO 0" at bounding box center [46, 288] width 74 height 9
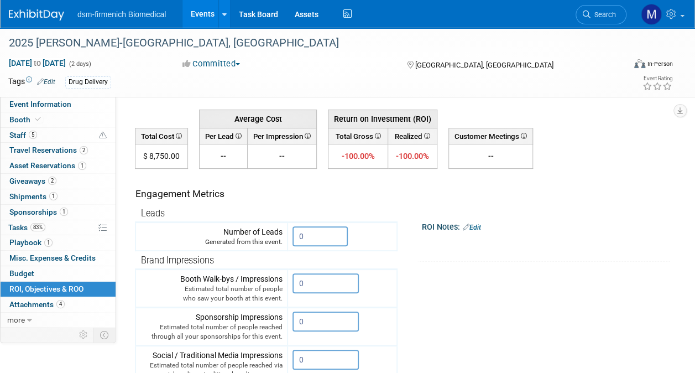
scroll to position [55, 0]
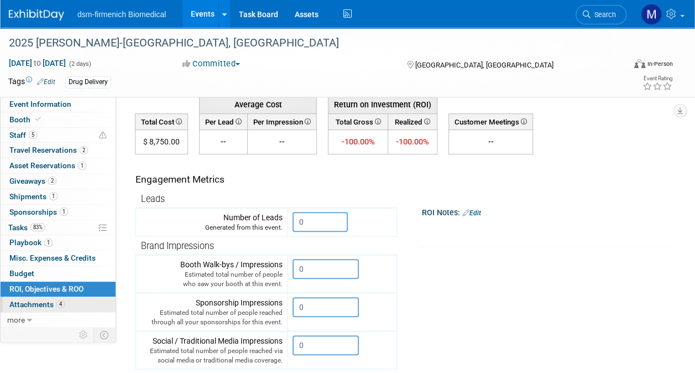
click at [41, 302] on span "Attachments 4" at bounding box center [36, 304] width 55 height 9
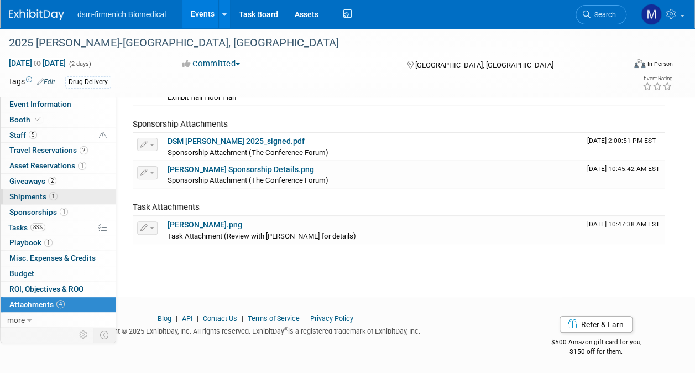
scroll to position [0, 0]
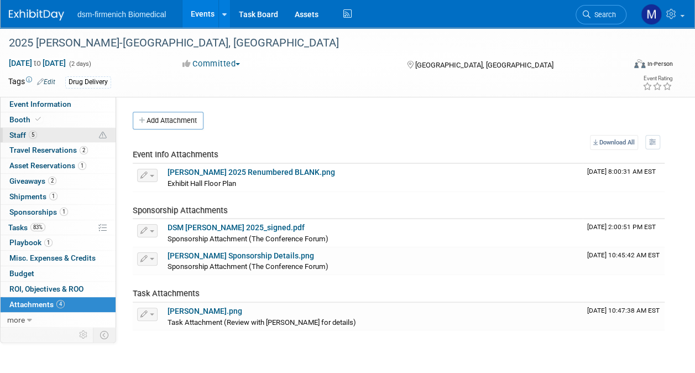
click at [23, 132] on span "Staff 5" at bounding box center [23, 135] width 28 height 9
